Goal: Check status

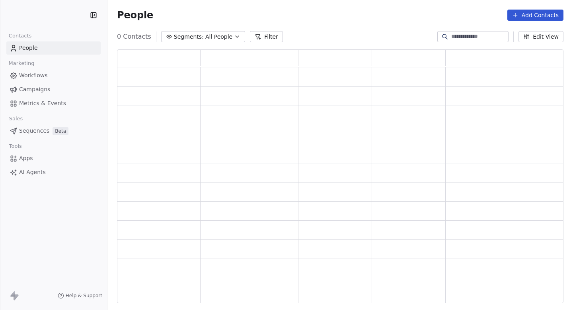
scroll to position [248, 441]
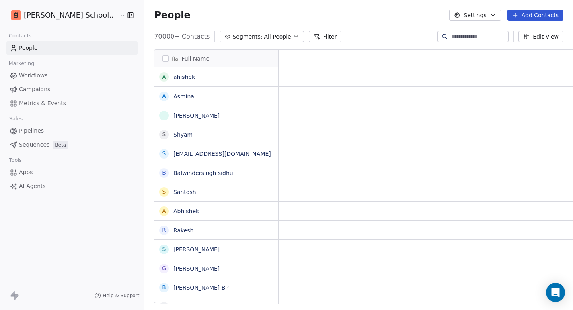
scroll to position [6, 6]
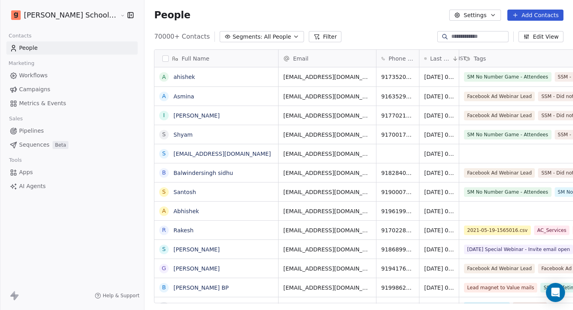
click at [42, 90] on span "Campaigns" at bounding box center [34, 89] width 31 height 8
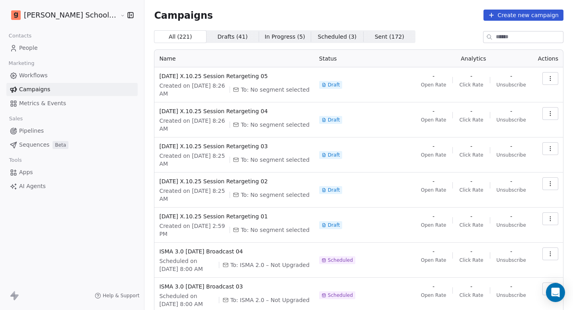
click at [43, 78] on span "Workflows" at bounding box center [33, 75] width 29 height 8
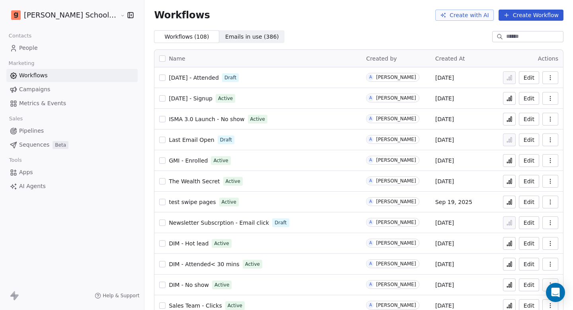
click at [38, 52] on link "People" at bounding box center [71, 47] width 131 height 13
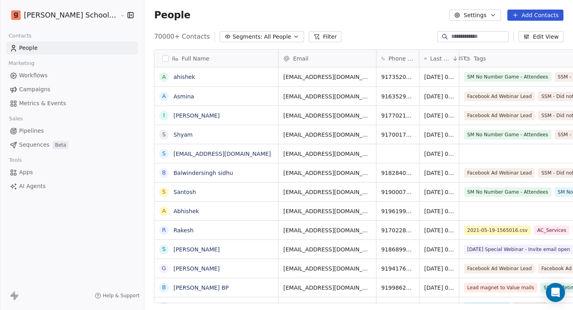
scroll to position [267, 450]
click at [63, 20] on html "Goela School of Finance LLP Contacts People Marketing Workflows Campaigns Metri…" at bounding box center [286, 155] width 573 height 310
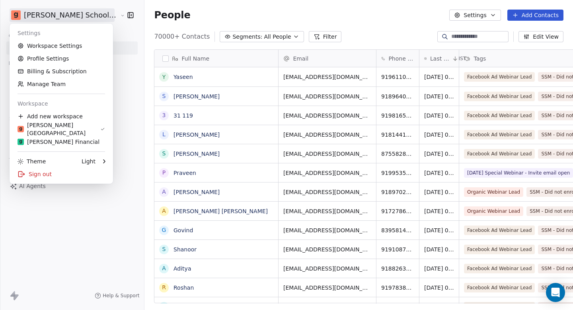
click at [31, 229] on html "Goela School of Finance LLP Contacts People Marketing Workflows Campaigns Metri…" at bounding box center [286, 155] width 573 height 310
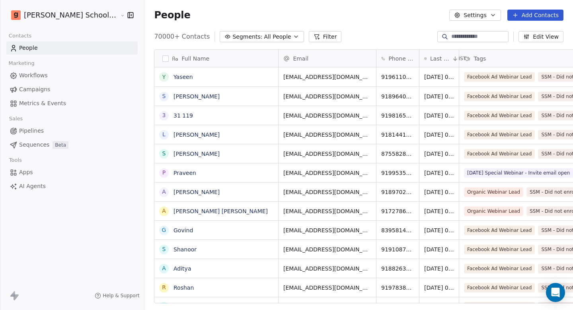
click at [34, 84] on link "Campaigns" at bounding box center [71, 89] width 131 height 13
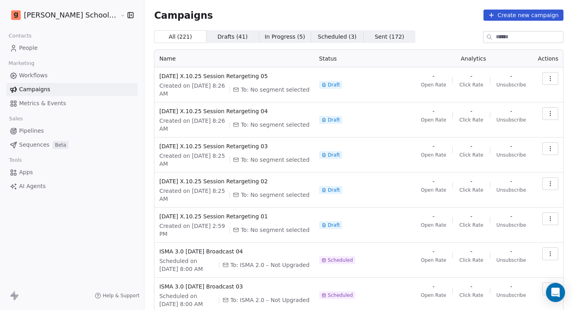
scroll to position [92, 0]
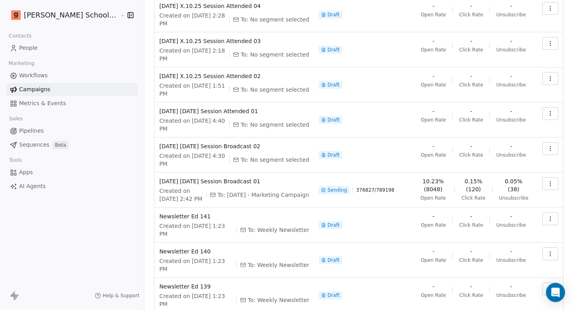
scroll to position [76, 0]
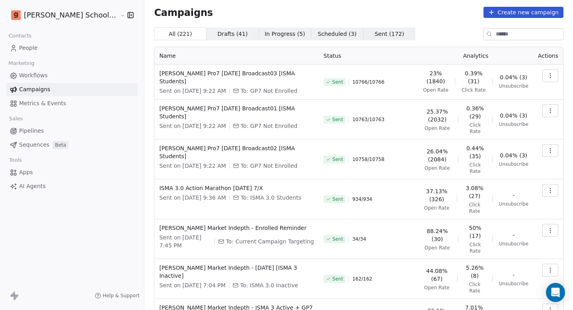
scroll to position [0, 0]
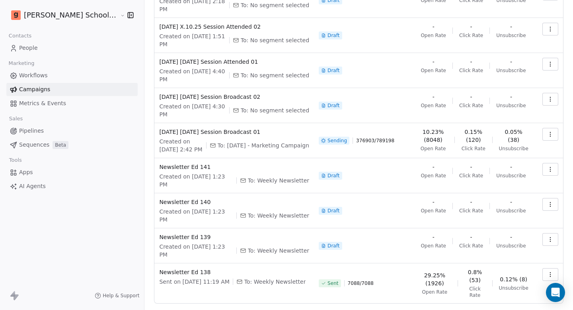
scroll to position [76, 0]
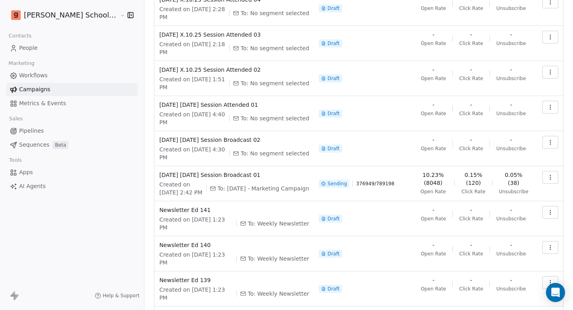
click at [548, 174] on icon "button" at bounding box center [551, 177] width 6 height 6
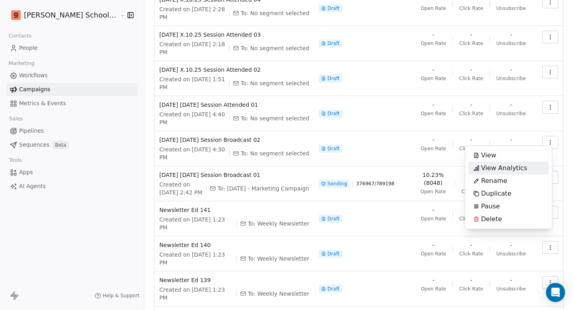
click at [513, 171] on span "View Analytics" at bounding box center [504, 168] width 46 height 10
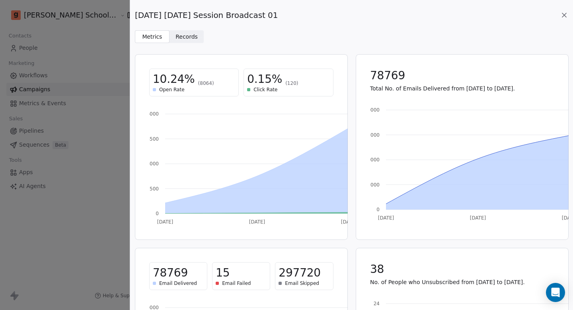
click at [408, 89] on p "Total No. of Emails Delivered from Oct 6, 2025 to Oct 8, 2025." at bounding box center [462, 88] width 184 height 8
click at [421, 88] on p "Total No. of Emails Delivered from Oct 6, 2025 to Oct 8, 2025." at bounding box center [462, 88] width 184 height 8
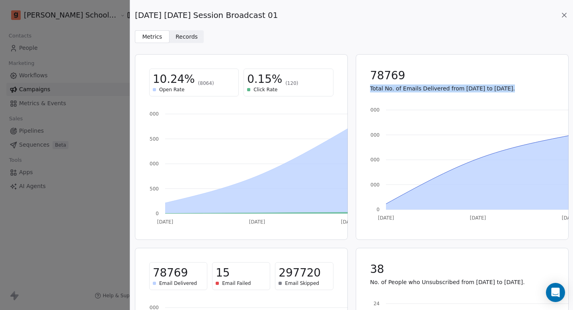
click at [421, 88] on p "Total No. of Emails Delivered from Oct 6, 2025 to Oct 8, 2025." at bounding box center [462, 88] width 184 height 8
click at [428, 88] on p "Total No. of Emails Delivered from Oct 6, 2025 to Oct 8, 2025." at bounding box center [462, 88] width 184 height 8
click at [419, 88] on p "Total No. of Emails Delivered from Oct 6, 2025 to Oct 8, 2025." at bounding box center [462, 88] width 184 height 8
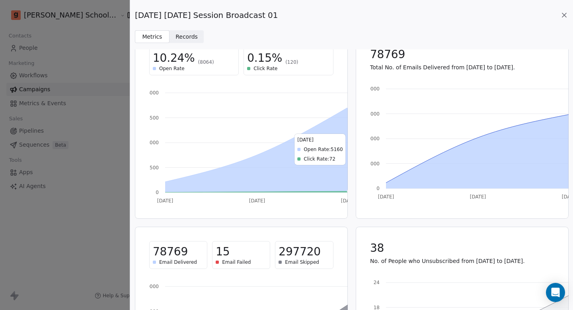
scroll to position [0, 0]
